Goal: Task Accomplishment & Management: Manage account settings

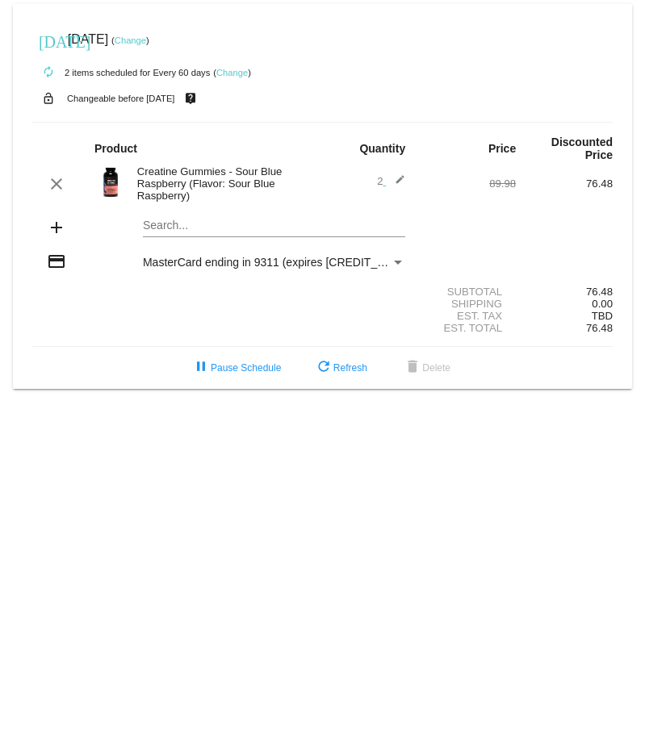
click at [387, 260] on div "MasterCard ending in 9311 (expires [CREDIT_CARD_DATA])" at bounding box center [267, 262] width 248 height 13
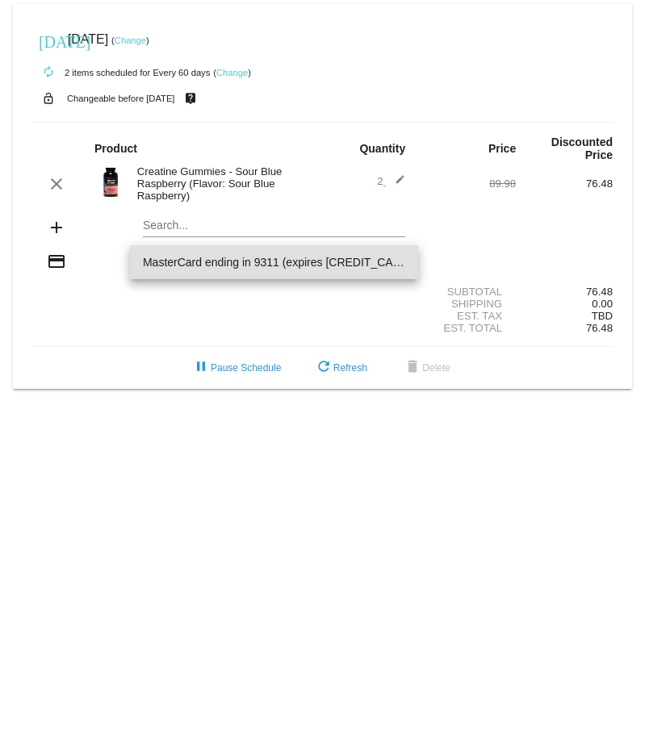
click at [374, 270] on span "MasterCard ending in 9311 (expires [CREDIT_CARD_DATA])" at bounding box center [274, 262] width 262 height 34
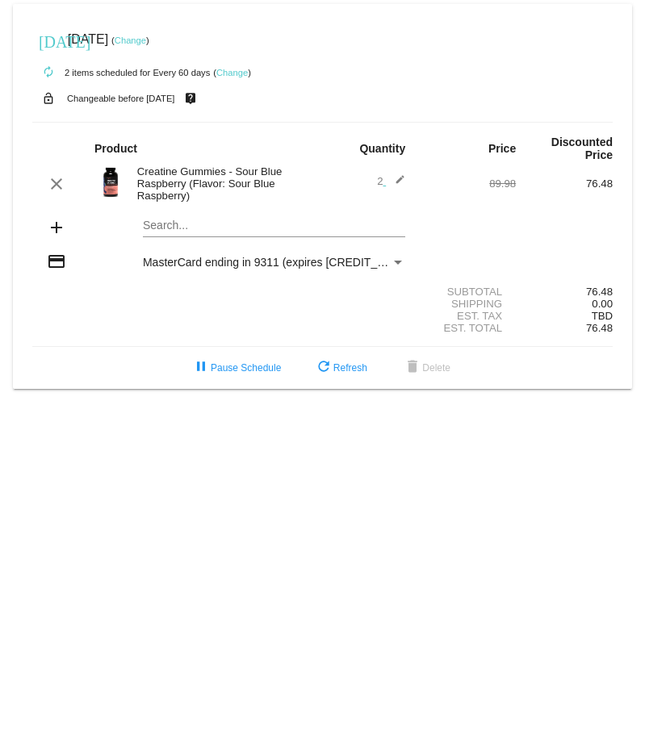
click at [52, 261] on mat-icon "credit_card" at bounding box center [56, 261] width 19 height 19
click at [379, 179] on span "2 edit" at bounding box center [391, 181] width 28 height 12
click at [401, 181] on mat-icon "edit" at bounding box center [395, 183] width 19 height 19
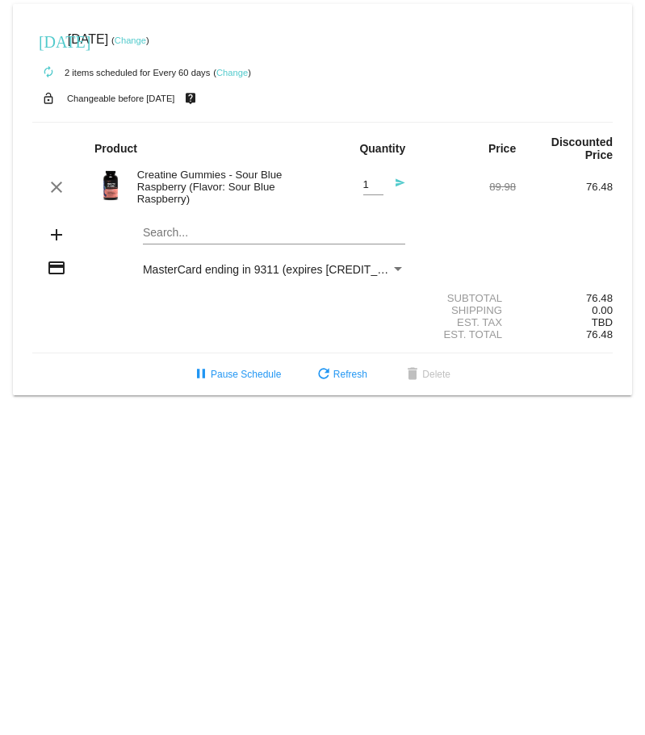
type input "1"
click at [375, 189] on input "1" at bounding box center [373, 185] width 20 height 12
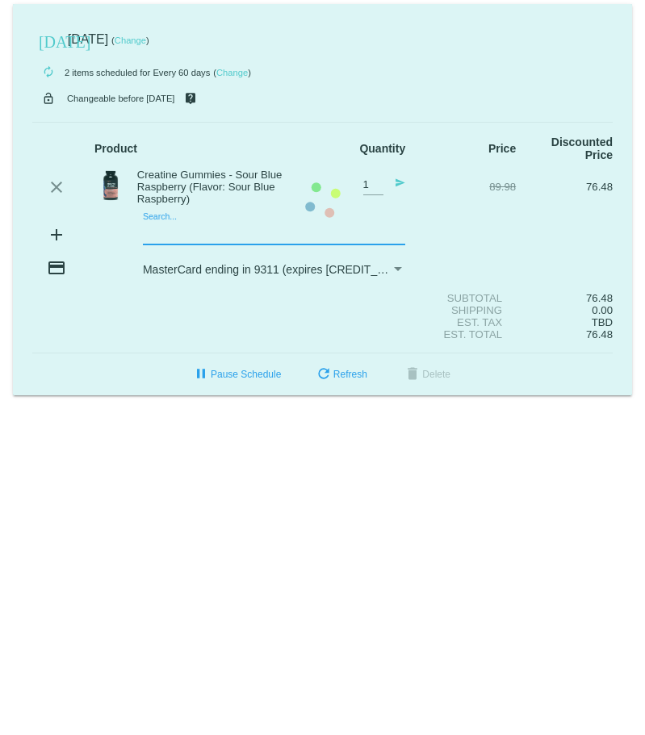
click at [220, 234] on mat-card "[DATE] [DATE] ( Change ) autorenew 2 items scheduled for Every 60 days ( Change…" at bounding box center [322, 199] width 619 height 391
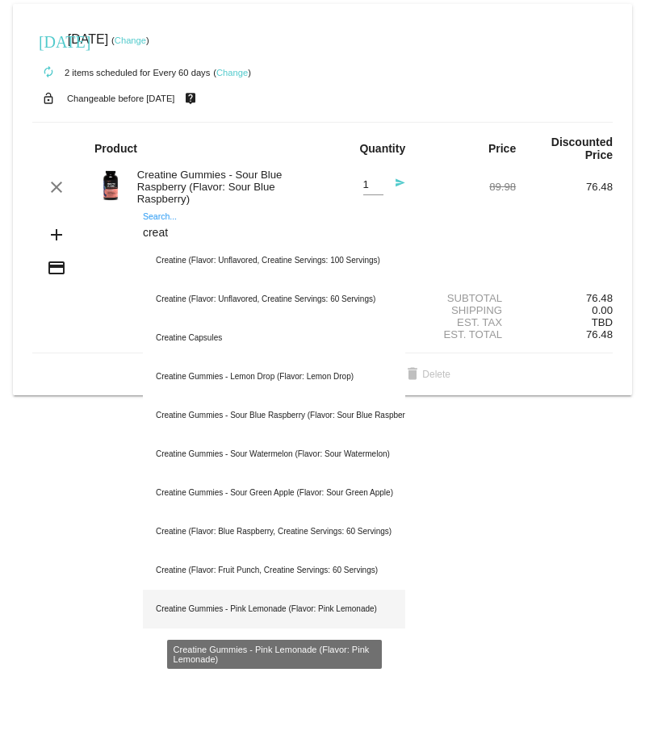
type input "creat"
click at [316, 616] on div "Creatine Gummies - Pink Lemonade (Flavor: Pink Lemonade)" at bounding box center [274, 609] width 262 height 39
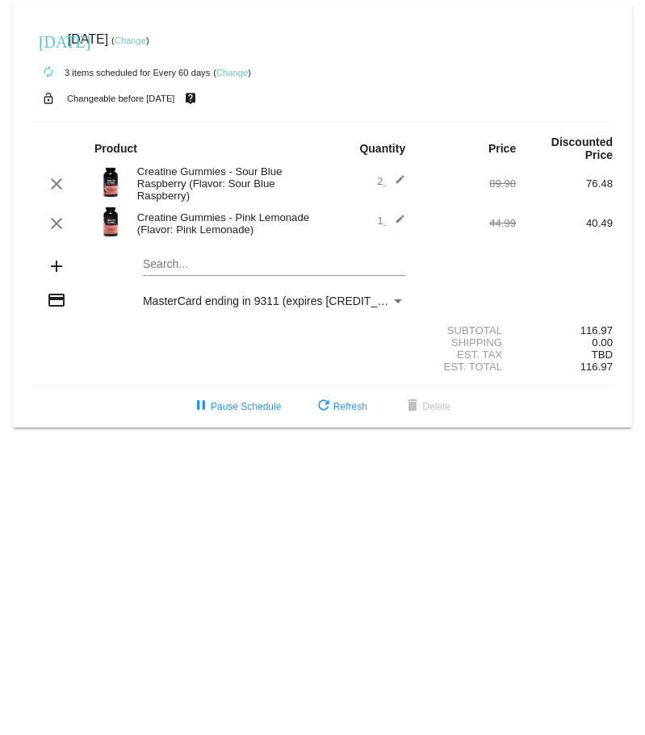
click at [396, 178] on mat-icon "edit" at bounding box center [395, 183] width 19 height 19
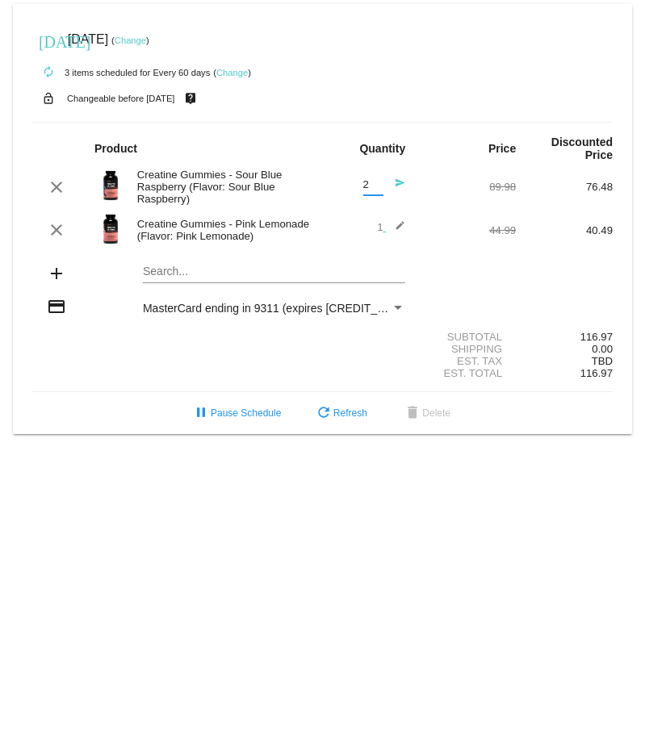
click at [367, 188] on input "2" at bounding box center [373, 185] width 20 height 12
type input "1"
click at [447, 291] on div "add Search..." at bounding box center [322, 275] width 580 height 46
click at [533, 253] on div "add Search..." at bounding box center [322, 275] width 580 height 46
click at [500, 168] on div "clear Creatine Gummies - Sour Blue Raspberry (Flavor: Sour Blue Raspberry) 1 Qu…" at bounding box center [322, 187] width 580 height 44
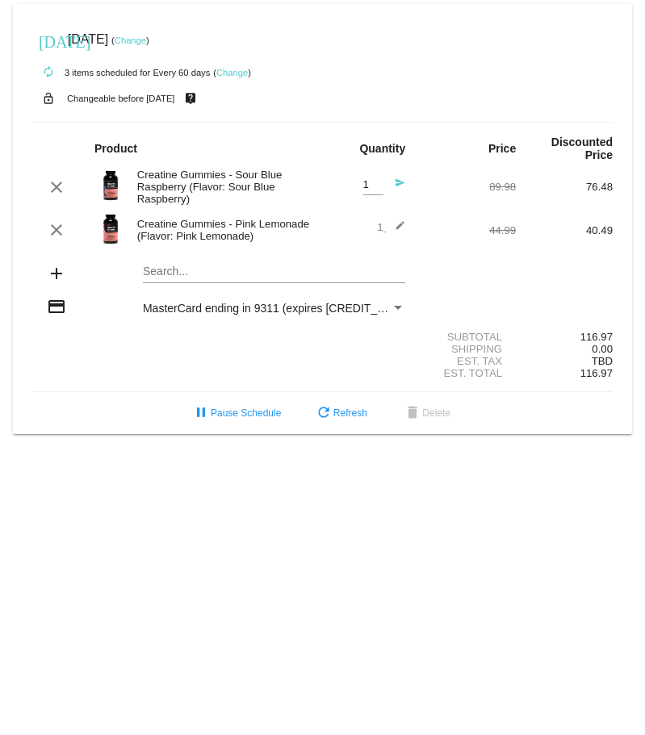
click at [399, 184] on mat-icon "send" at bounding box center [395, 187] width 19 height 19
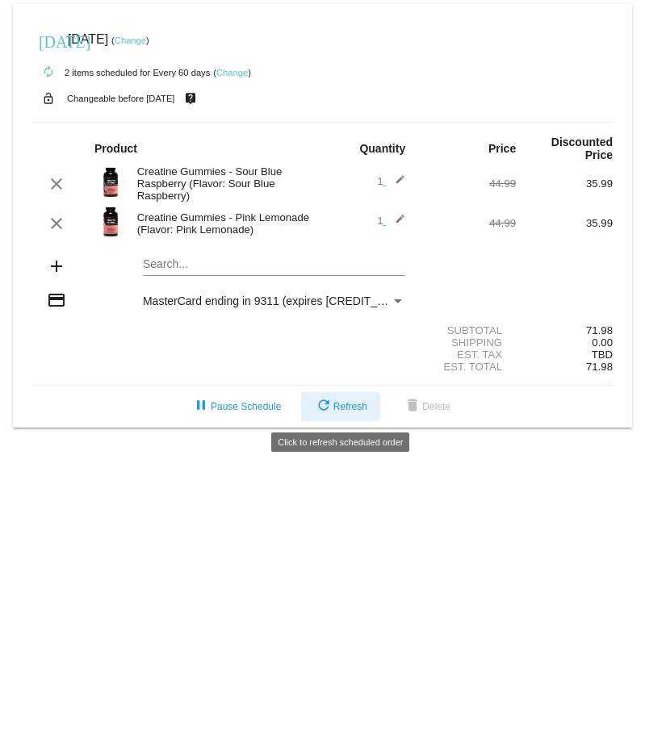
click at [329, 412] on mat-icon "refresh" at bounding box center [323, 406] width 19 height 19
